Goal: Information Seeking & Learning: Learn about a topic

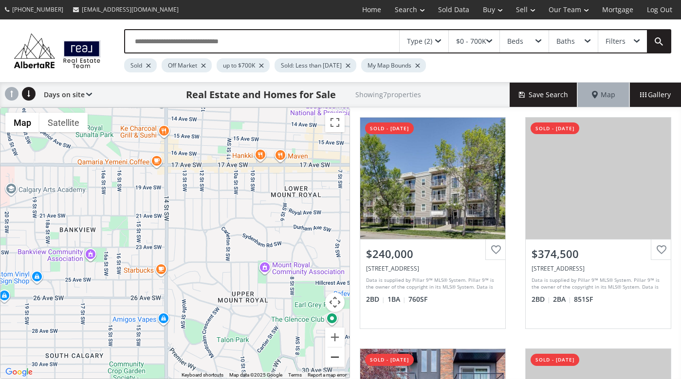
click at [335, 357] on button "Zoom out" at bounding box center [334, 357] width 19 height 19
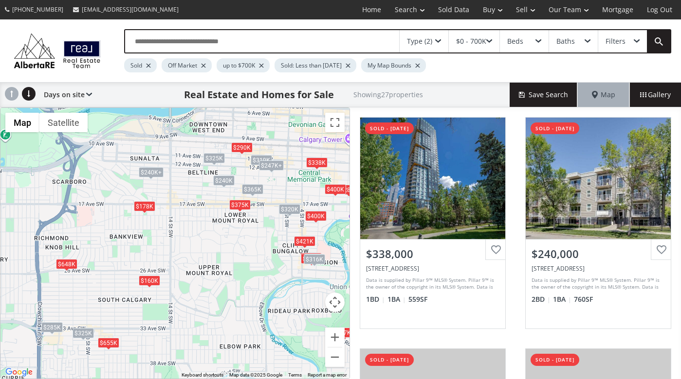
click at [239, 208] on div "$375K" at bounding box center [239, 204] width 21 height 10
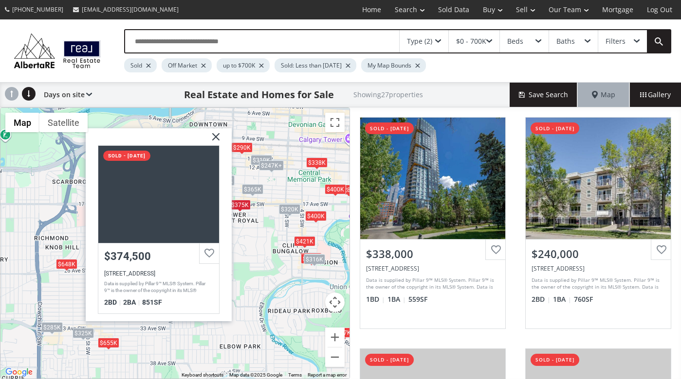
click at [217, 135] on img at bounding box center [211, 140] width 24 height 24
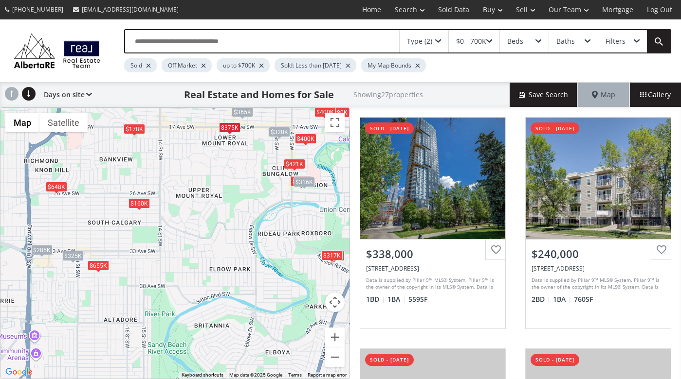
drag, startPoint x: 237, startPoint y: 299, endPoint x: 226, endPoint y: 219, distance: 81.0
click at [226, 219] on div "To navigate, press the arrow keys. $338K $240K+ $655K $325K $290K $648K $421K $…" at bounding box center [174, 243] width 349 height 271
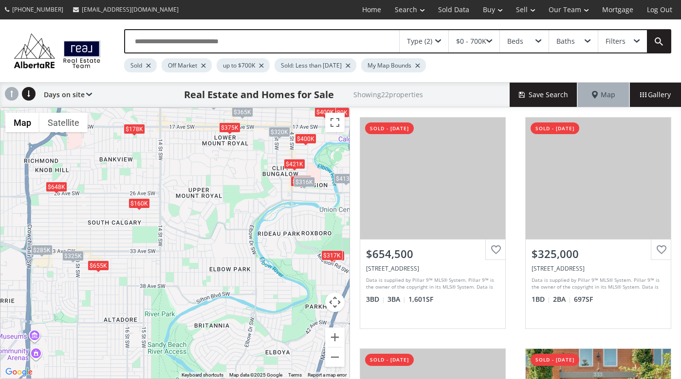
click at [65, 190] on div "$648K" at bounding box center [55, 186] width 21 height 10
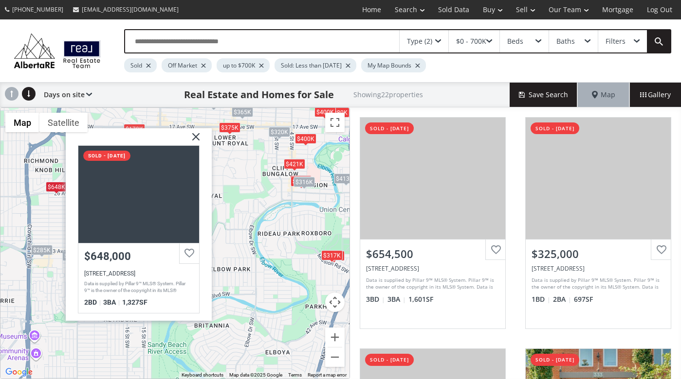
click at [49, 211] on div "To navigate, press the arrow keys. $655K $325K $648K $421K $375K $240K $178K $3…" at bounding box center [174, 243] width 349 height 271
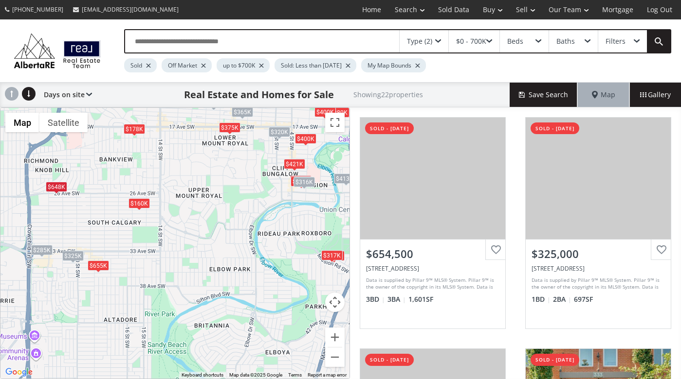
click at [136, 205] on div "$160K" at bounding box center [138, 203] width 21 height 10
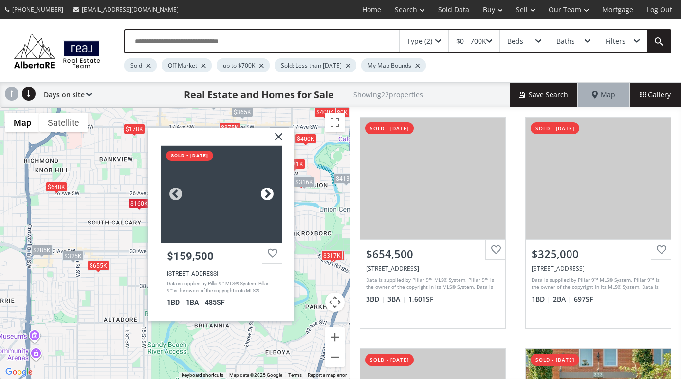
click at [268, 193] on div at bounding box center [267, 194] width 15 height 15
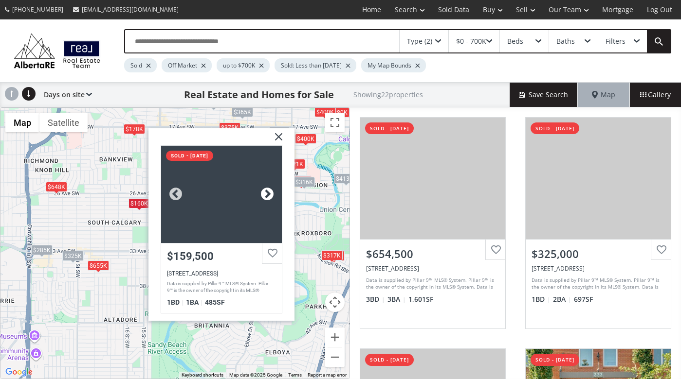
click at [268, 193] on div at bounding box center [267, 194] width 15 height 15
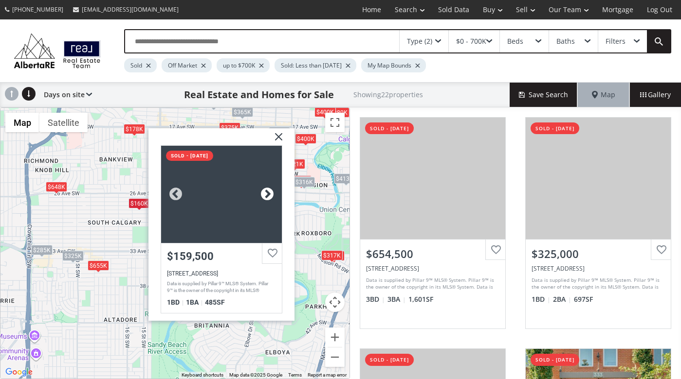
click at [268, 193] on div at bounding box center [267, 194] width 15 height 15
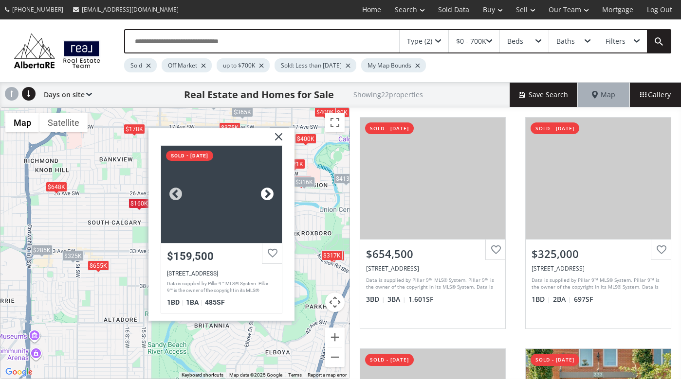
click at [268, 193] on div at bounding box center [267, 194] width 15 height 15
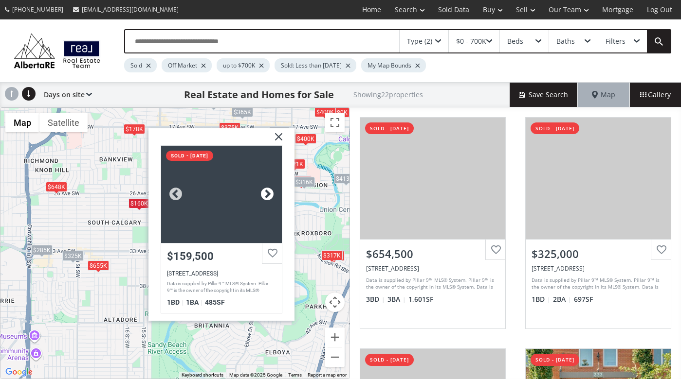
click at [268, 193] on div at bounding box center [267, 194] width 15 height 15
